Goal: Information Seeking & Learning: Check status

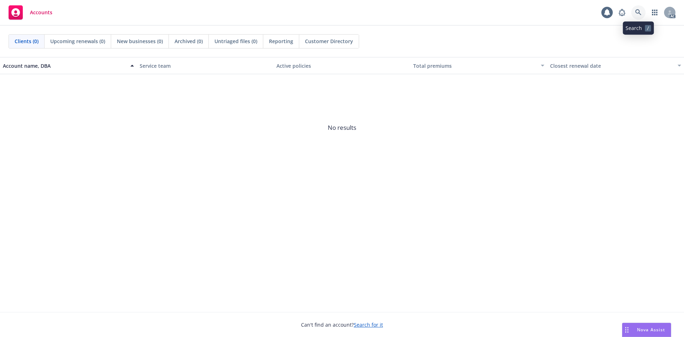
click at [642, 11] on link at bounding box center [638, 12] width 14 height 14
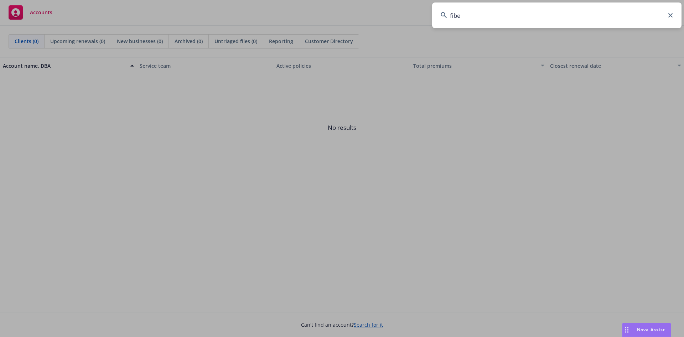
type input "fiber"
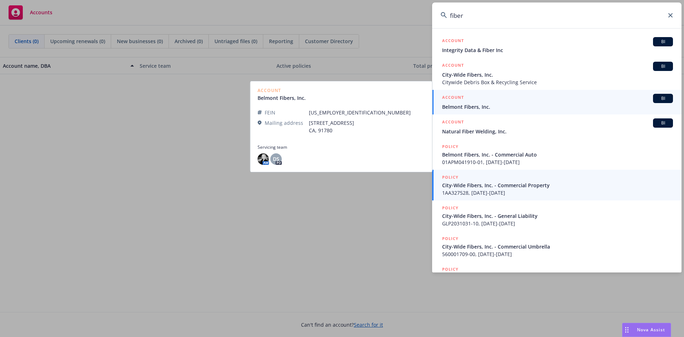
scroll to position [48, 0]
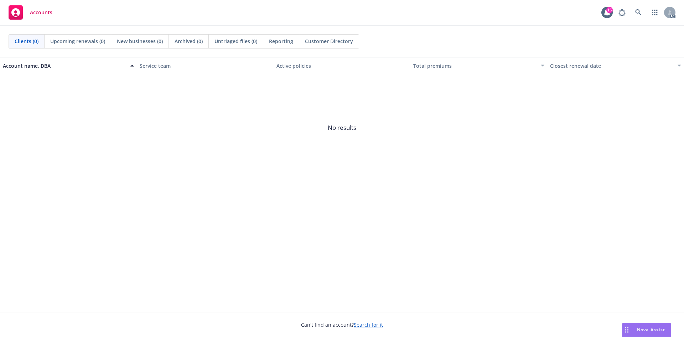
click at [637, 6] on div "Accounts 15 AC" at bounding box center [342, 13] width 684 height 26
click at [637, 8] on link at bounding box center [638, 12] width 14 height 14
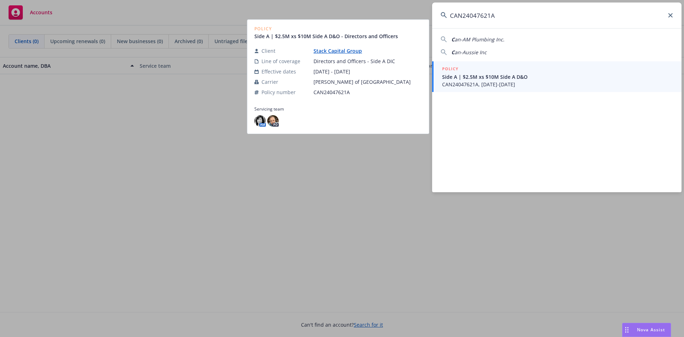
type input "CAN24047621A"
click at [483, 87] on span "CAN24047621A, [DATE]-[DATE]" at bounding box center [557, 83] width 231 height 7
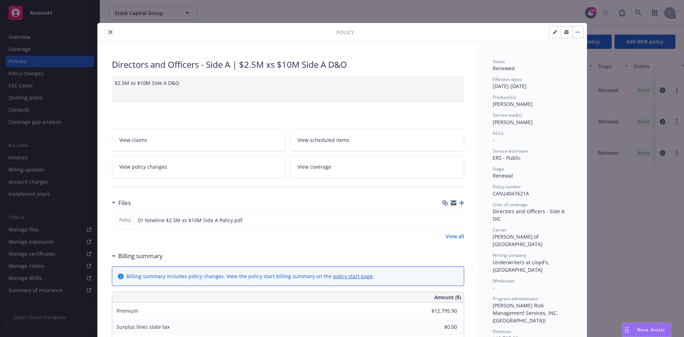
click at [109, 30] on button "close" at bounding box center [110, 32] width 9 height 9
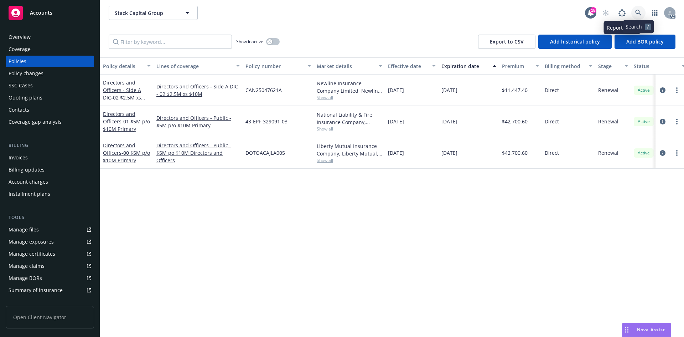
click at [635, 10] on link at bounding box center [638, 13] width 14 height 14
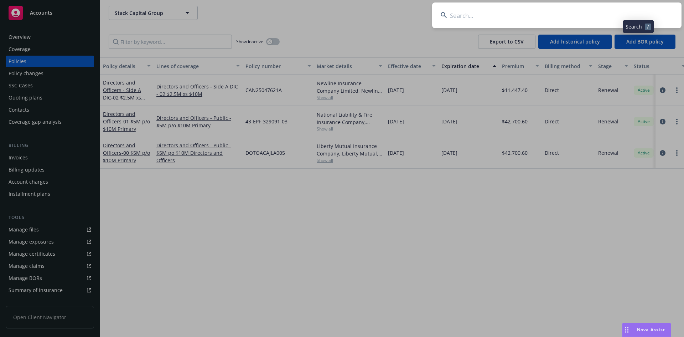
click at [590, 15] on input at bounding box center [556, 15] width 249 height 26
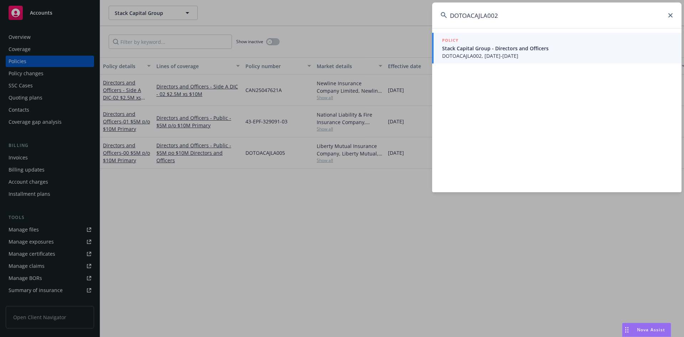
type input "DOTOACAJLA002"
click at [500, 48] on span "Stack Capital Group - Directors and Officers" at bounding box center [557, 48] width 231 height 7
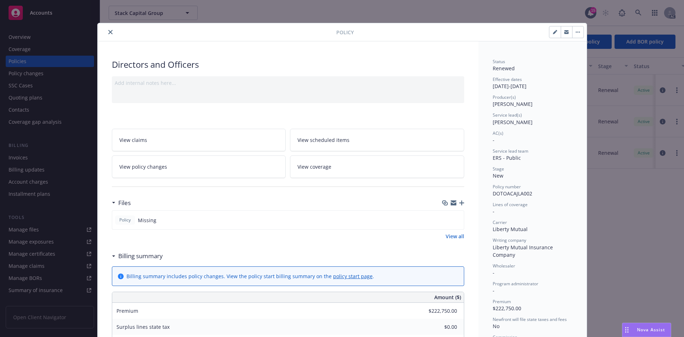
click at [111, 34] on button "close" at bounding box center [110, 32] width 9 height 9
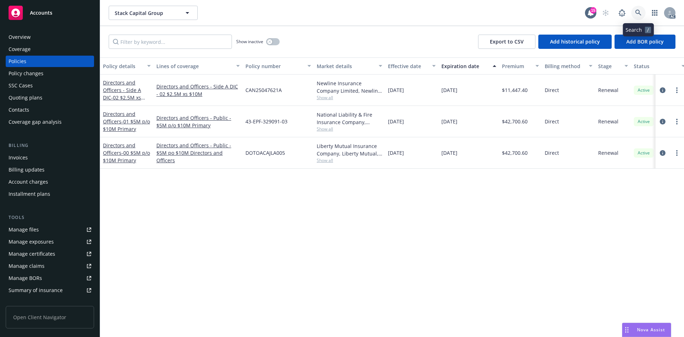
click at [636, 13] on icon at bounding box center [638, 13] width 6 height 6
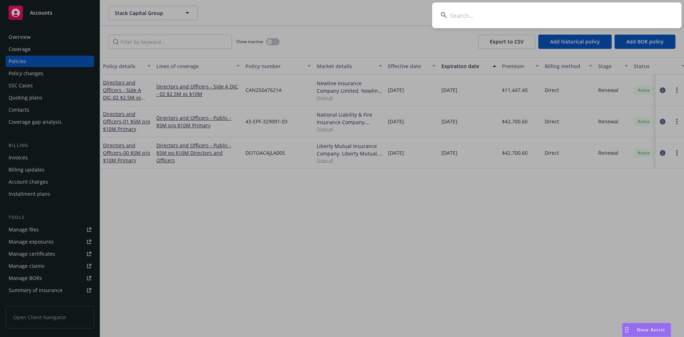
click at [542, 13] on input at bounding box center [556, 15] width 249 height 26
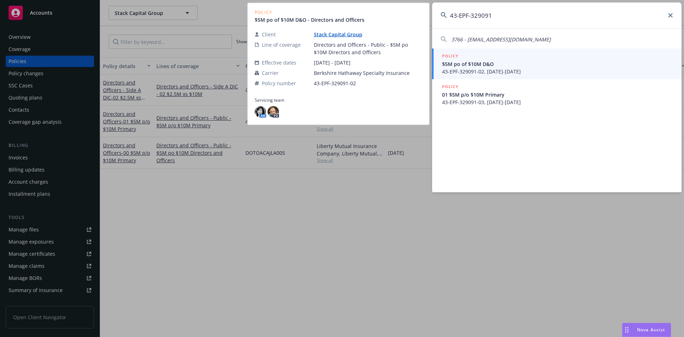
type input "43-EPF-329091"
click at [502, 68] on span "43-EPF-329091-02, [DATE]-[DATE]" at bounding box center [557, 71] width 231 height 7
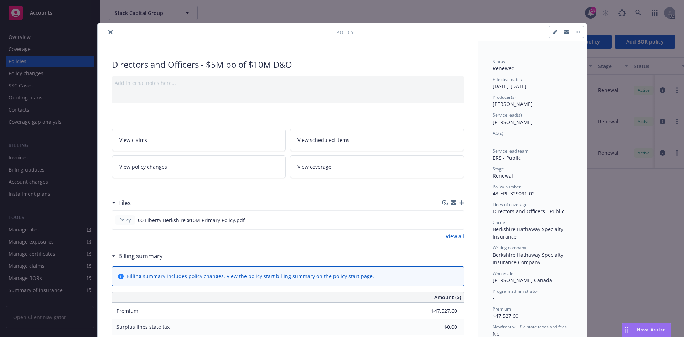
click at [111, 31] on button "close" at bounding box center [110, 32] width 9 height 9
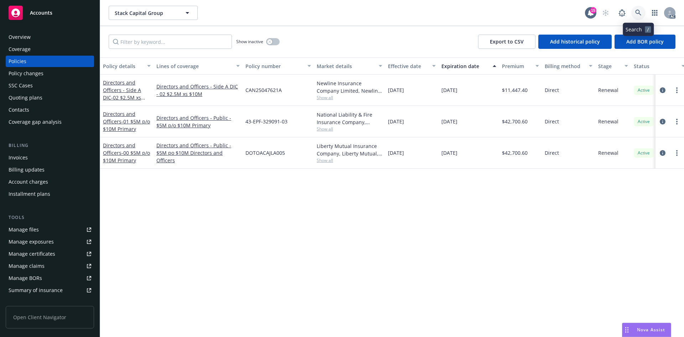
click at [638, 10] on icon at bounding box center [638, 13] width 6 height 6
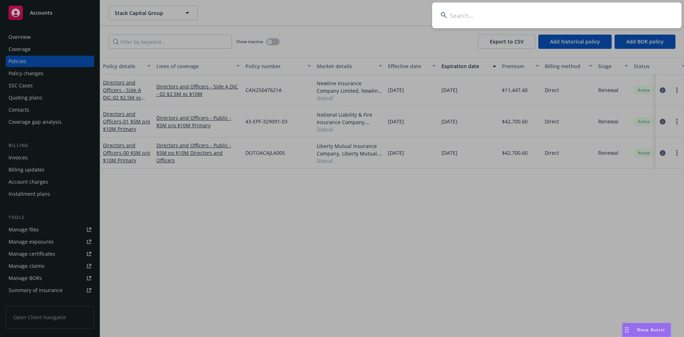
click at [570, 11] on input at bounding box center [556, 15] width 249 height 26
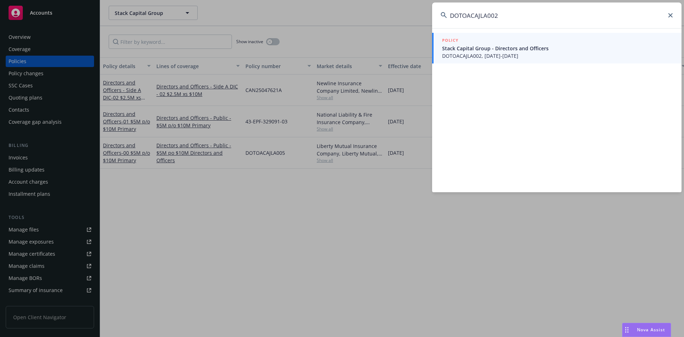
type input "DOTOACAJLA002"
click at [486, 56] on span "DOTOACAJLA002, [DATE]-[DATE]" at bounding box center [557, 55] width 231 height 7
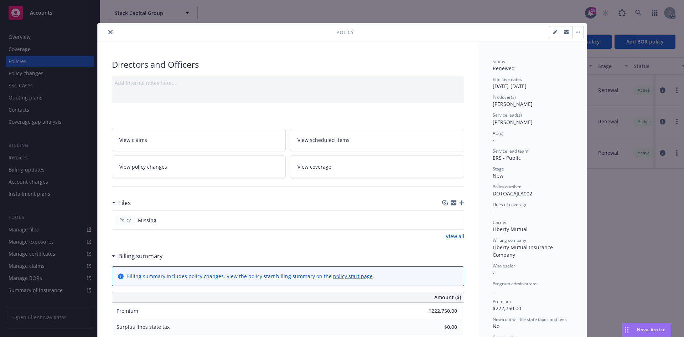
click at [108, 30] on icon "close" at bounding box center [110, 32] width 4 height 4
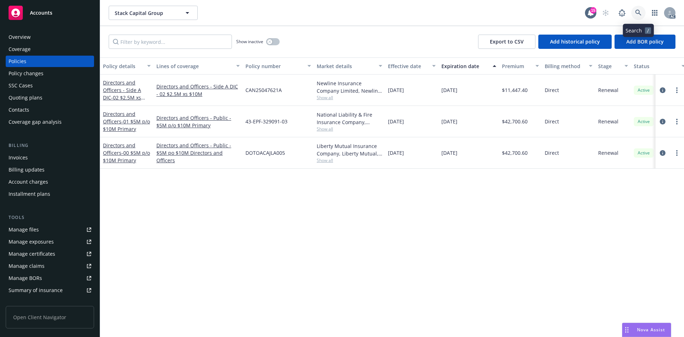
click at [638, 10] on icon at bounding box center [638, 13] width 6 height 6
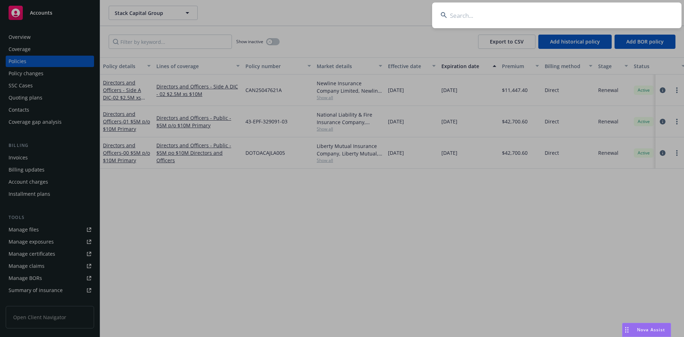
click at [482, 23] on input at bounding box center [556, 15] width 249 height 26
type input "DOTOACAJLA002"
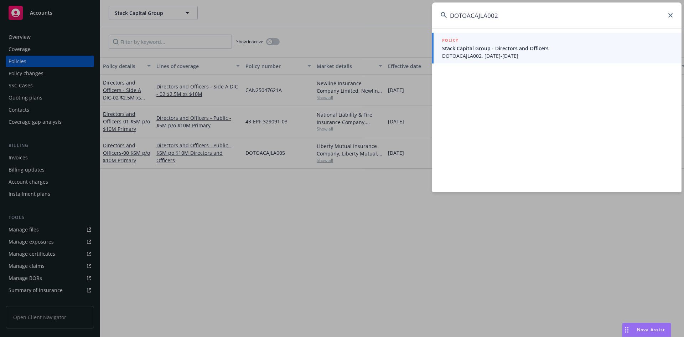
drag, startPoint x: 504, startPoint y: 19, endPoint x: 451, endPoint y: 21, distance: 53.1
click at [451, 21] on input "DOTOACAJLA002" at bounding box center [556, 15] width 249 height 26
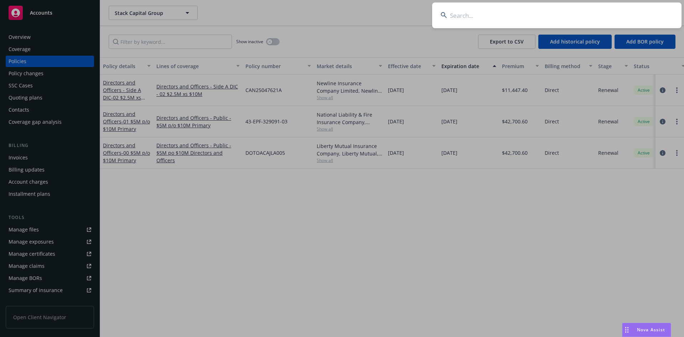
click at [463, 11] on input at bounding box center [556, 15] width 249 height 26
